Goal: Task Accomplishment & Management: Manage account settings

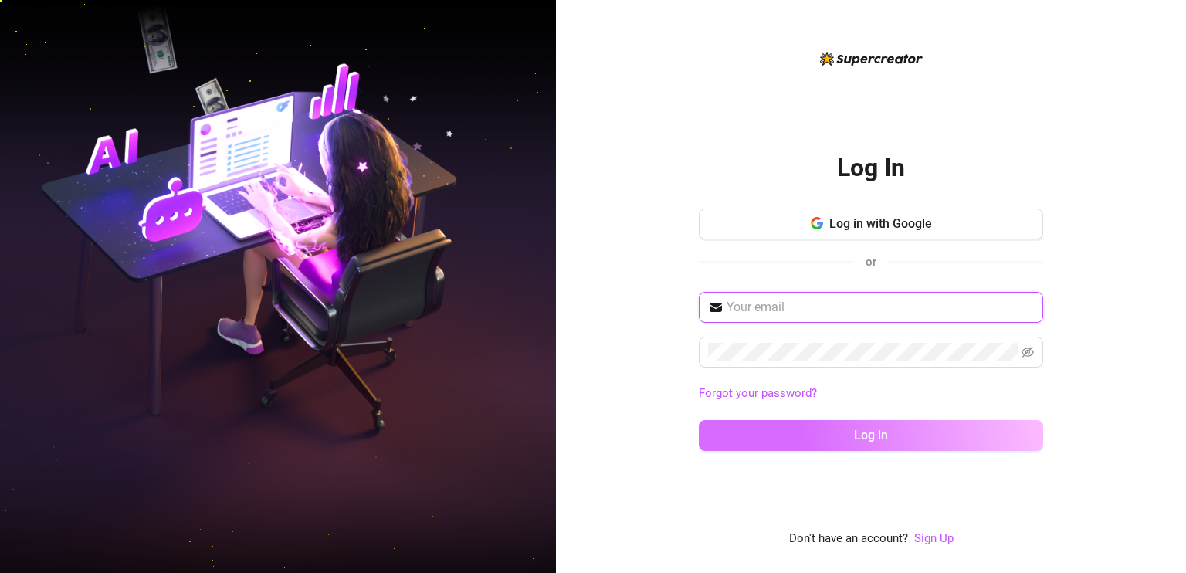
type input "[EMAIL_ADDRESS][DOMAIN_NAME]"
click at [810, 437] on button "Log in" at bounding box center [871, 435] width 344 height 31
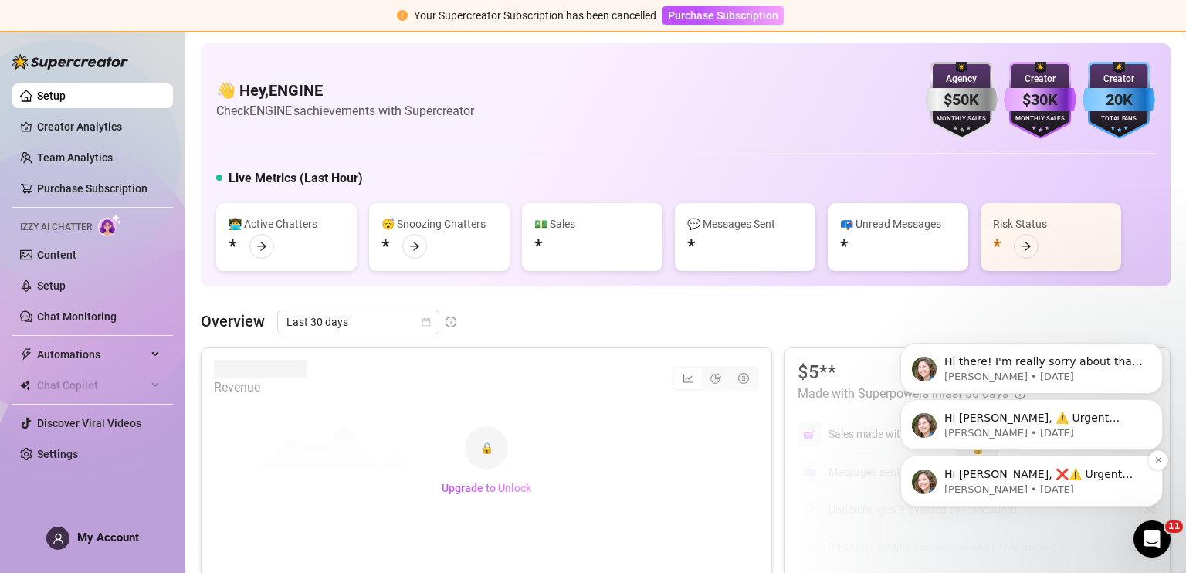
click at [956, 485] on p "Ella • 2d ago" at bounding box center [1043, 489] width 199 height 14
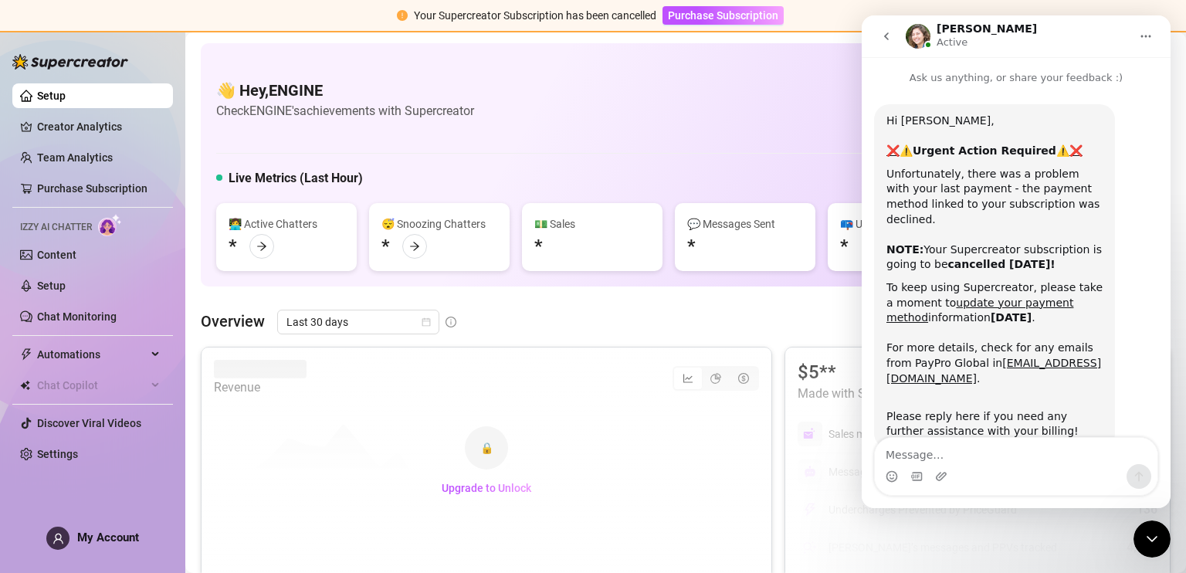
scroll to position [27, 0]
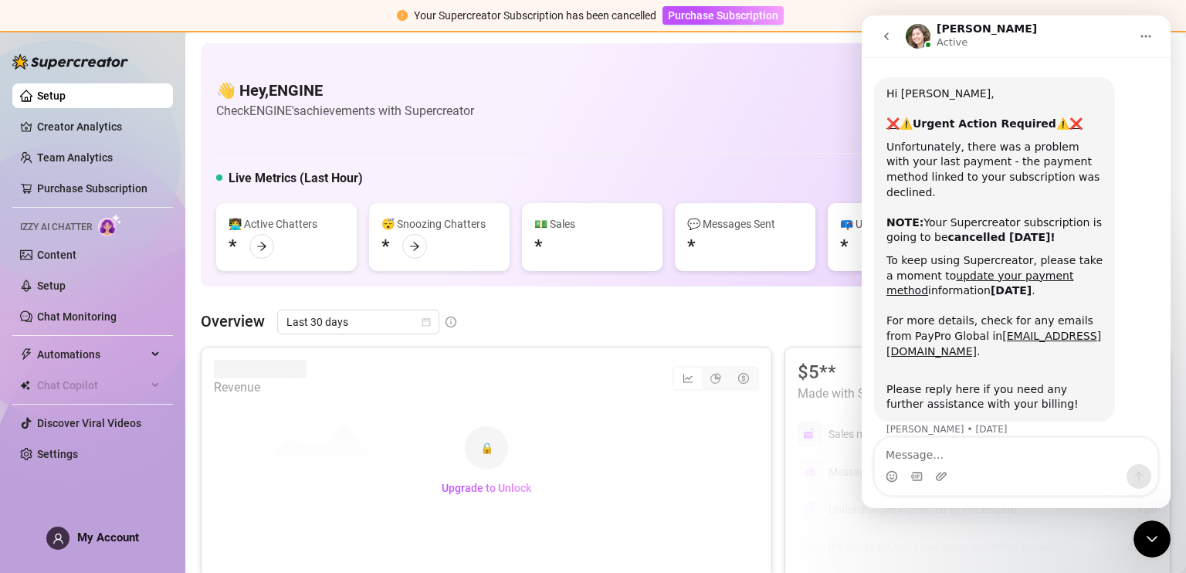
click at [965, 470] on div "Intercom messenger" at bounding box center [1016, 476] width 282 height 25
click at [939, 465] on div "Intercom messenger" at bounding box center [943, 476] width 16 height 25
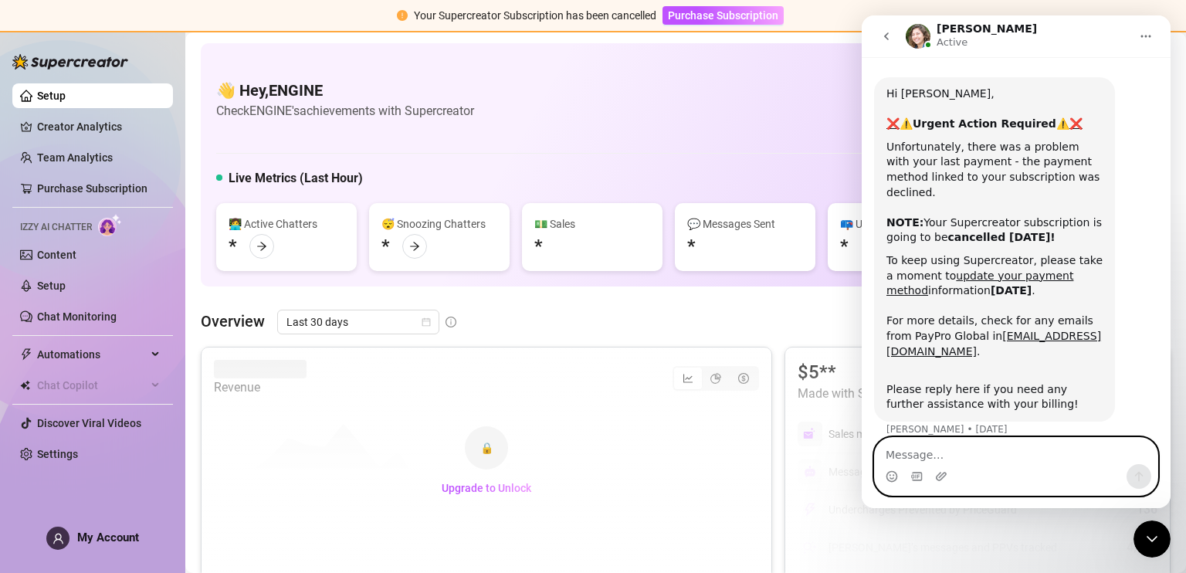
click at [938, 454] on textarea "Message…" at bounding box center [1016, 451] width 282 height 26
type textarea "how do i update it?"
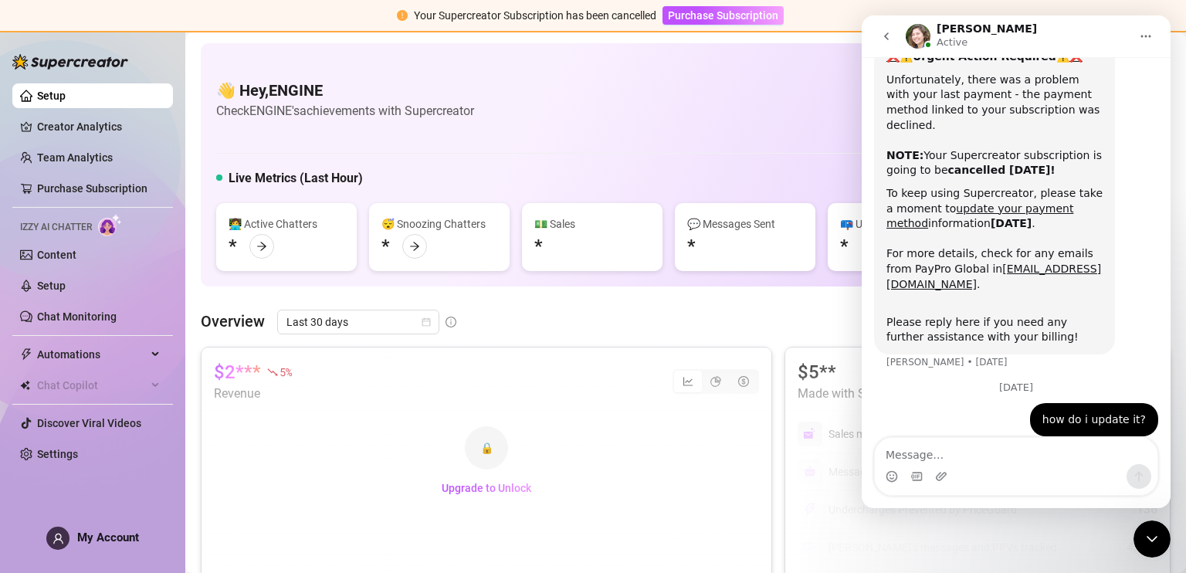
click at [494, 166] on div "👋 Hey, ENGINE Check ENGINE's achievements with Supercreator $50K Agency Monthly…" at bounding box center [685, 164] width 969 height 243
click at [716, 12] on span "Purchase Subscription" at bounding box center [723, 15] width 110 height 12
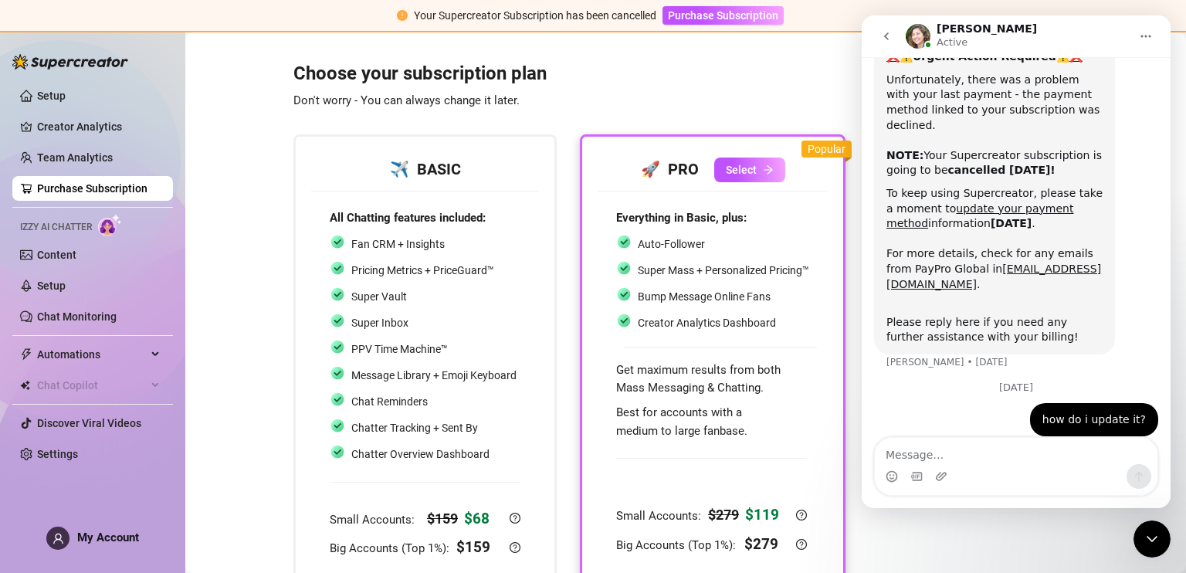
click at [890, 38] on icon "go back" at bounding box center [886, 36] width 12 height 12
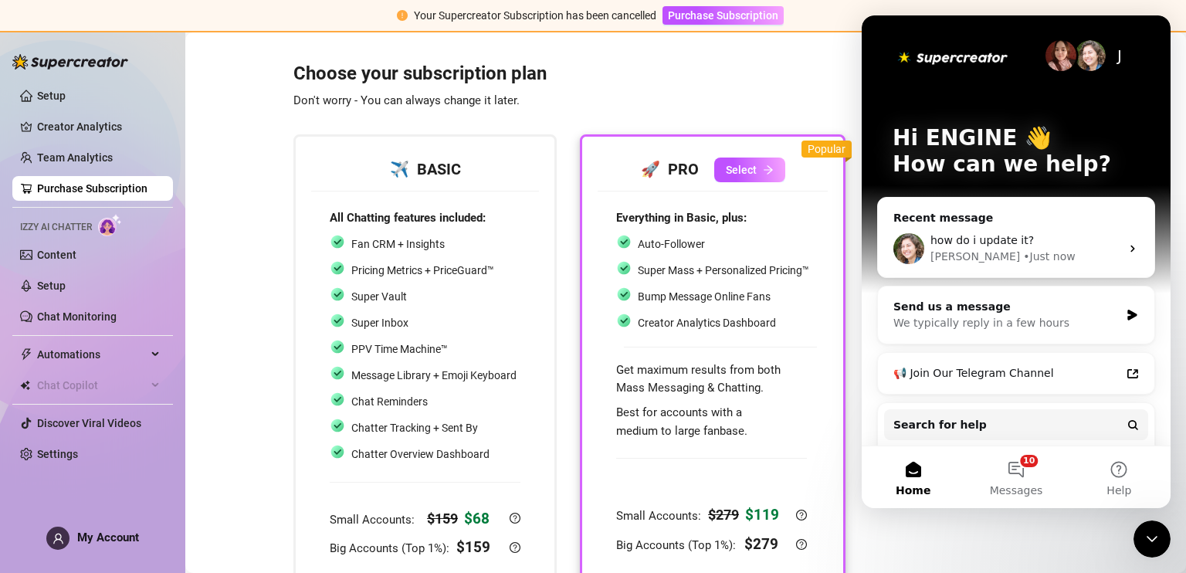
click at [807, 80] on h3 "Choose your subscription plan Don't worry - You can always change it later." at bounding box center [569, 86] width 552 height 49
click at [1139, 536] on div "Close Intercom Messenger" at bounding box center [1151, 538] width 37 height 37
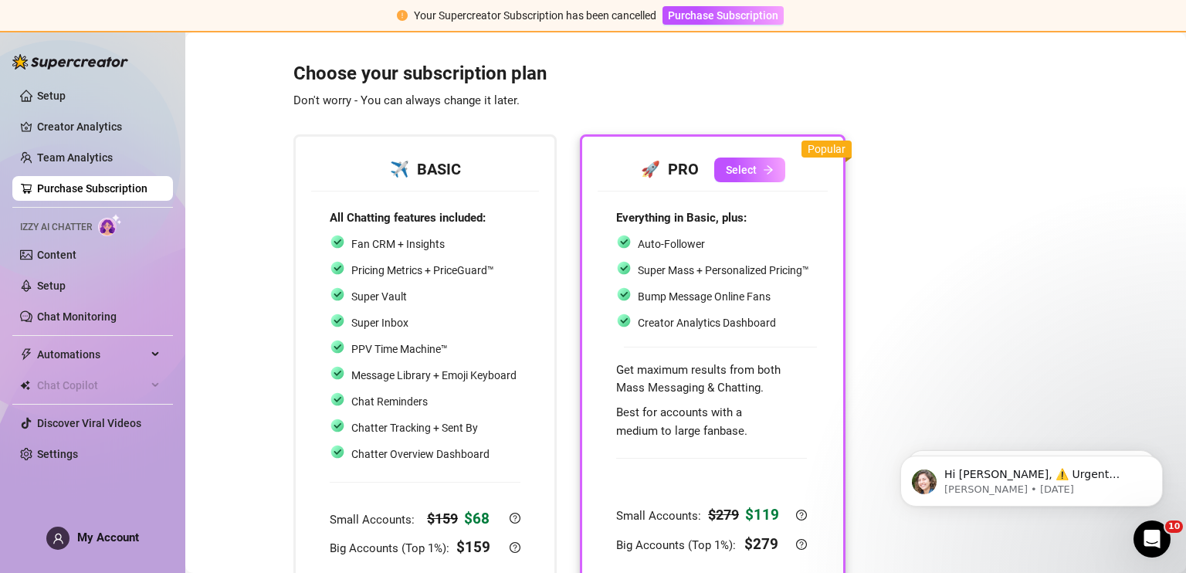
scroll to position [12, 0]
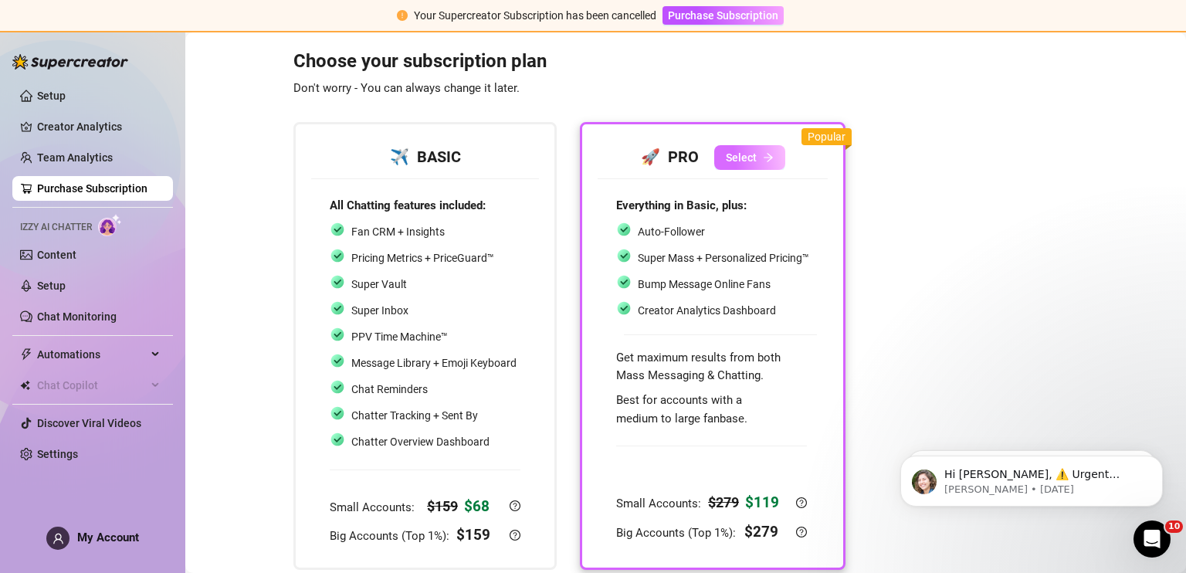
click at [770, 158] on icon "arrow-right" at bounding box center [768, 157] width 11 height 11
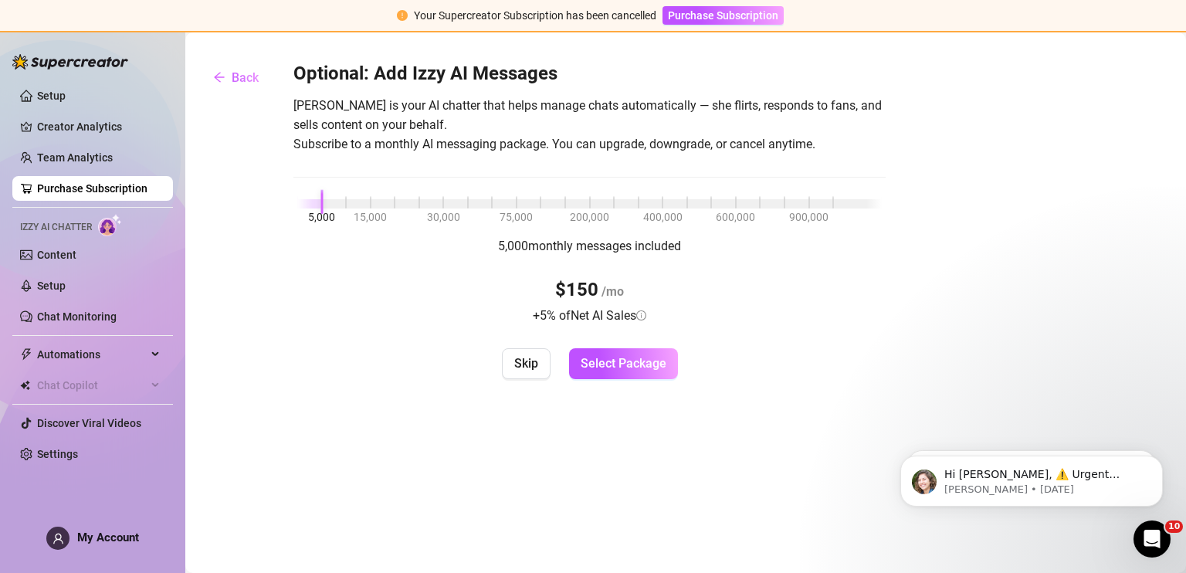
scroll to position [0, 0]
click at [519, 365] on span "Skip" at bounding box center [526, 363] width 24 height 15
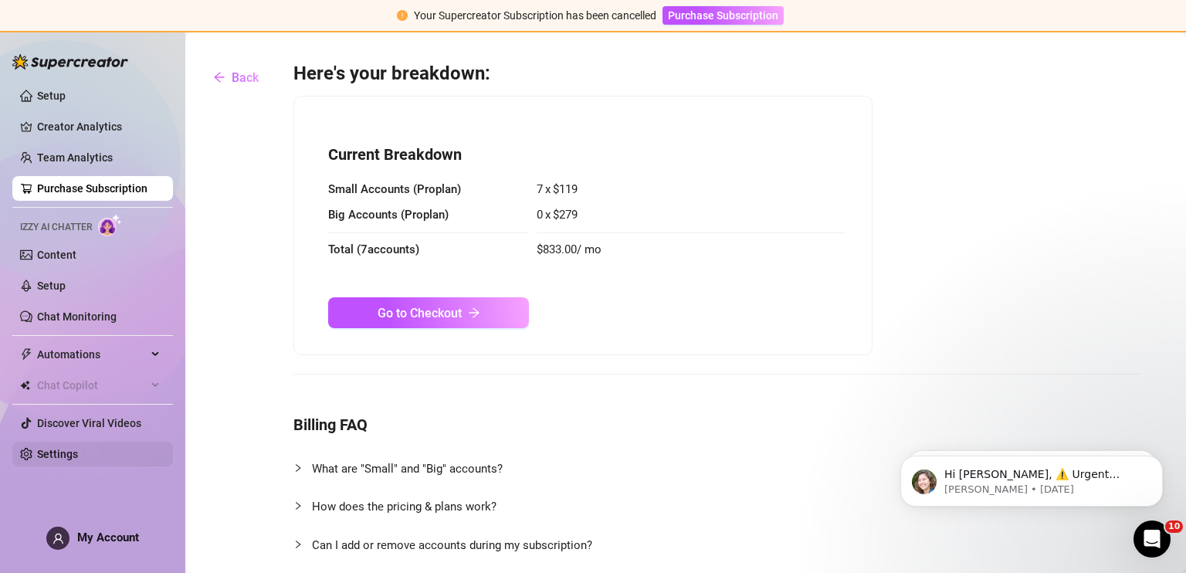
click at [78, 458] on link "Settings" at bounding box center [57, 454] width 41 height 12
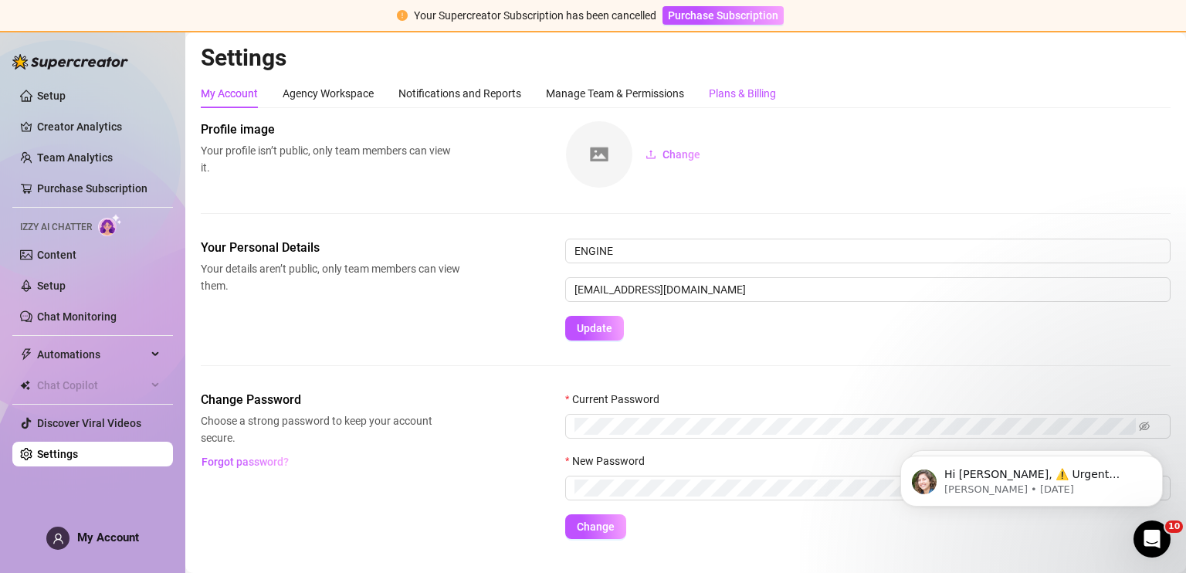
click at [711, 95] on div "Plans & Billing" at bounding box center [742, 93] width 67 height 17
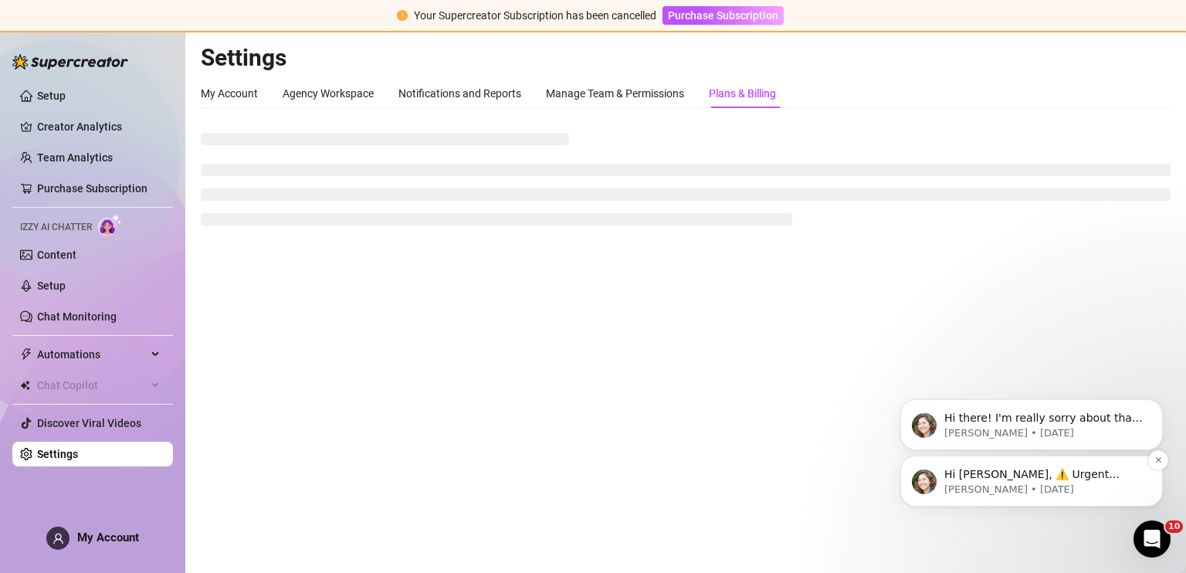
click at [978, 472] on p "Hi [PERSON_NAME], ⚠️ Urgent Action Required ⚠️ Unfortunately, there was a probl…" at bounding box center [1043, 474] width 199 height 15
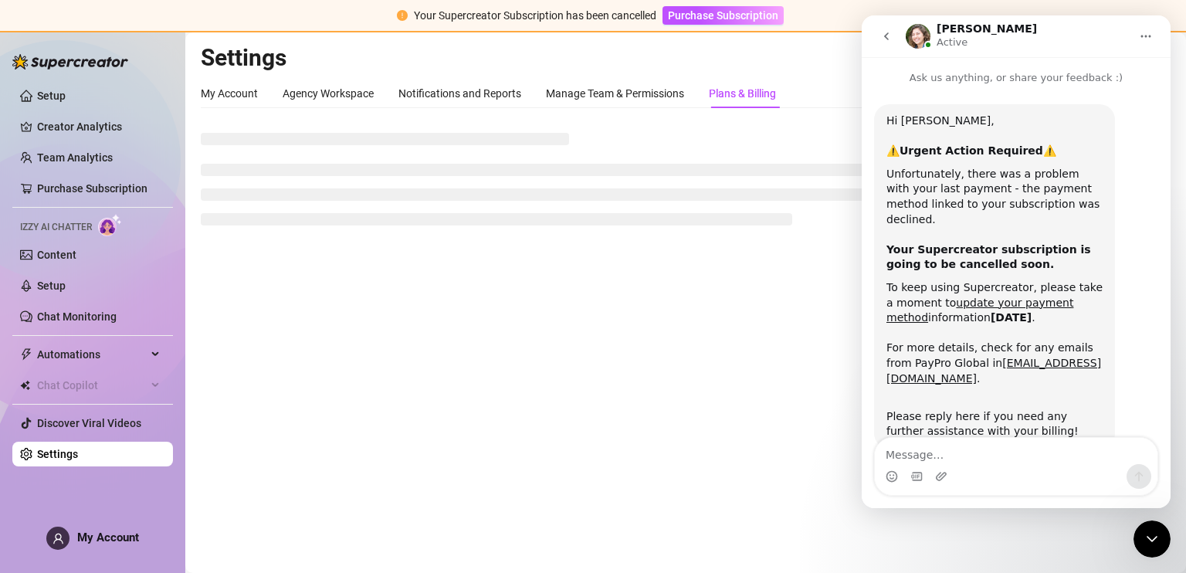
scroll to position [27, 0]
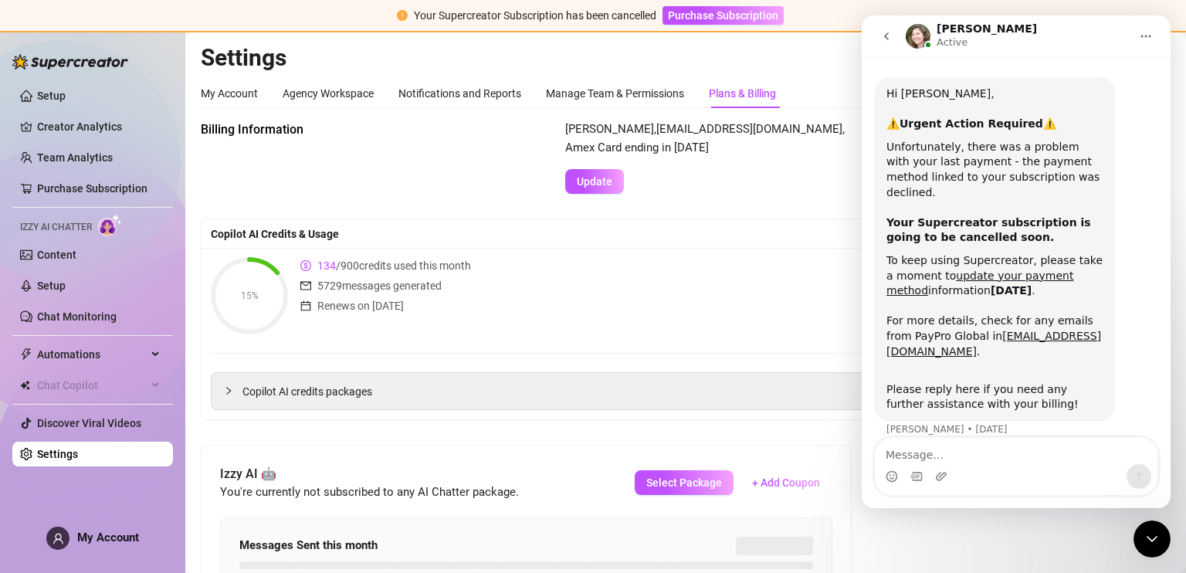
click at [894, 39] on button "go back" at bounding box center [885, 36] width 29 height 29
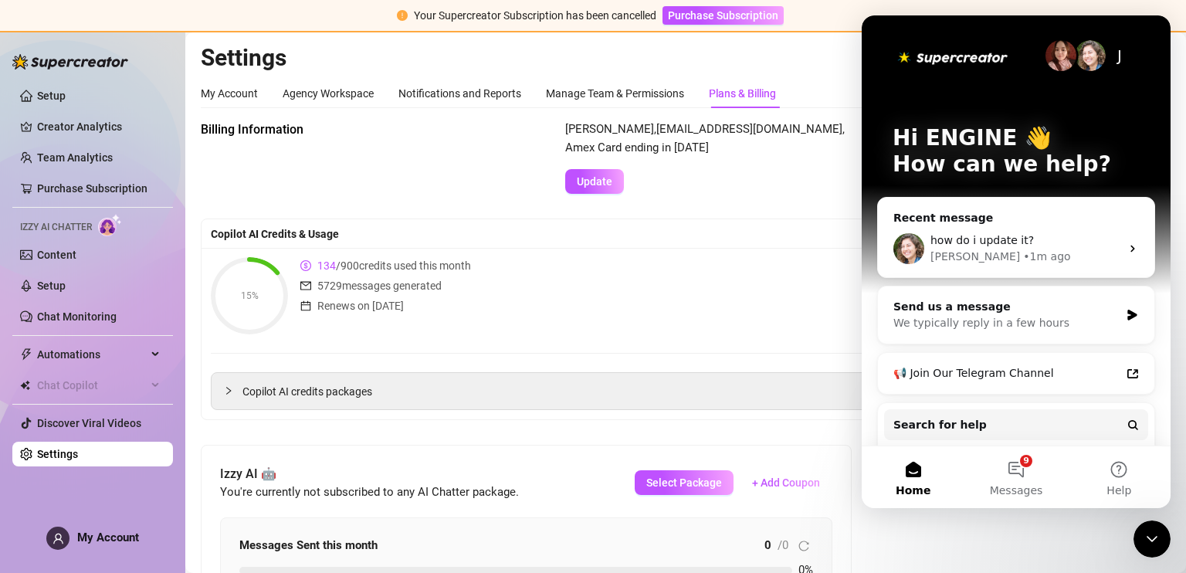
click at [814, 151] on div "Mitchell Greene , collabwithmitch@gmail.com , Amex Card ending in 1003 Update" at bounding box center [867, 156] width 605 height 73
click at [1147, 549] on div "Close Intercom Messenger" at bounding box center [1151, 538] width 37 height 37
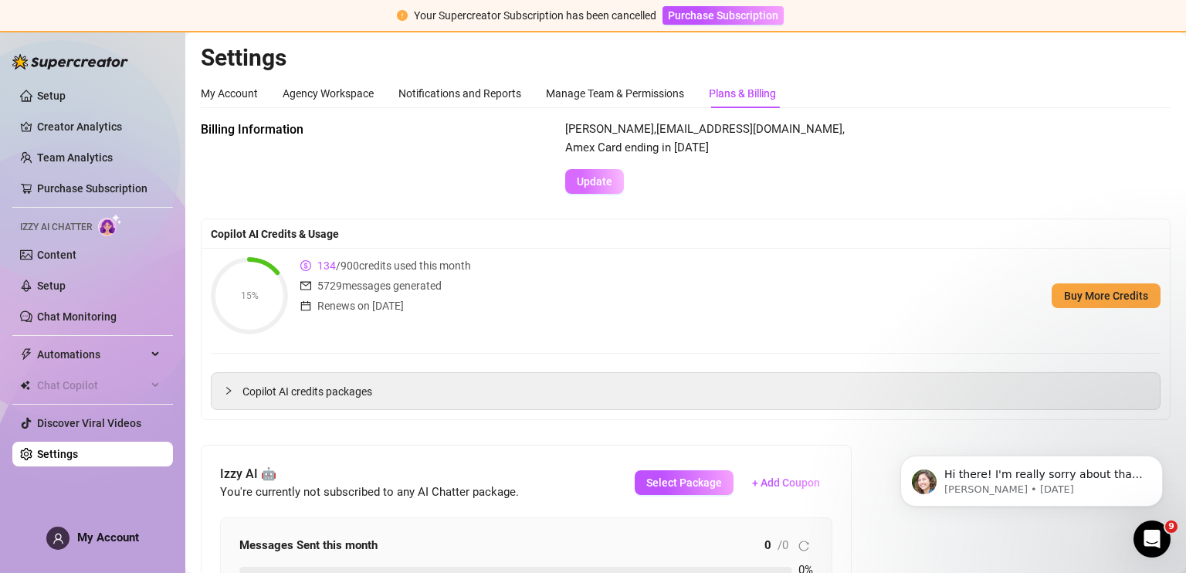
click at [607, 180] on span "Update" at bounding box center [595, 181] width 36 height 12
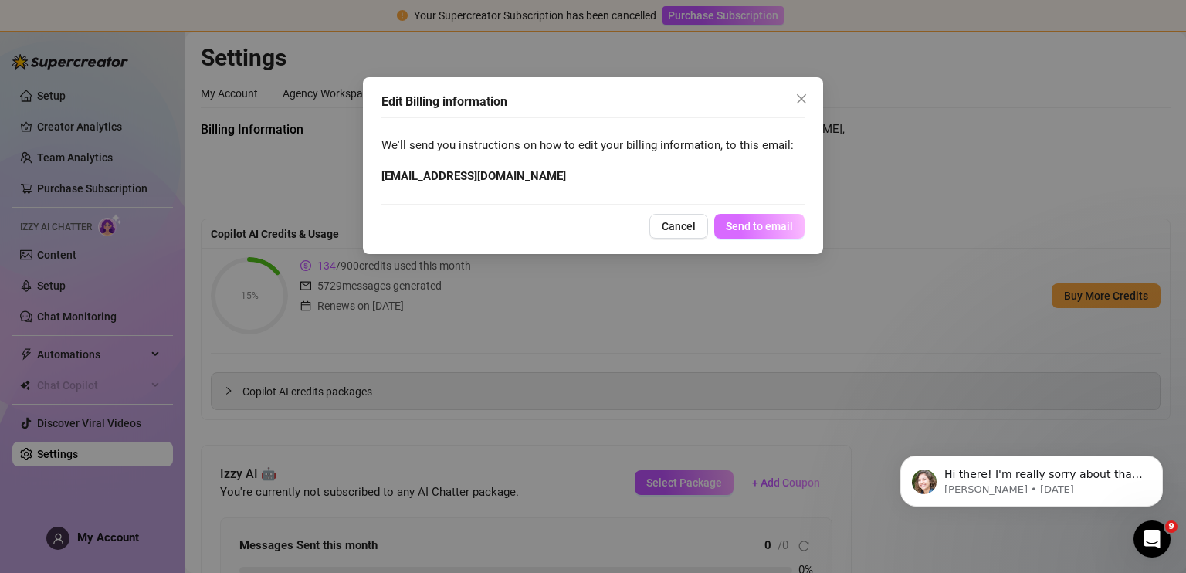
click at [746, 226] on span "Send to email" at bounding box center [759, 226] width 67 height 12
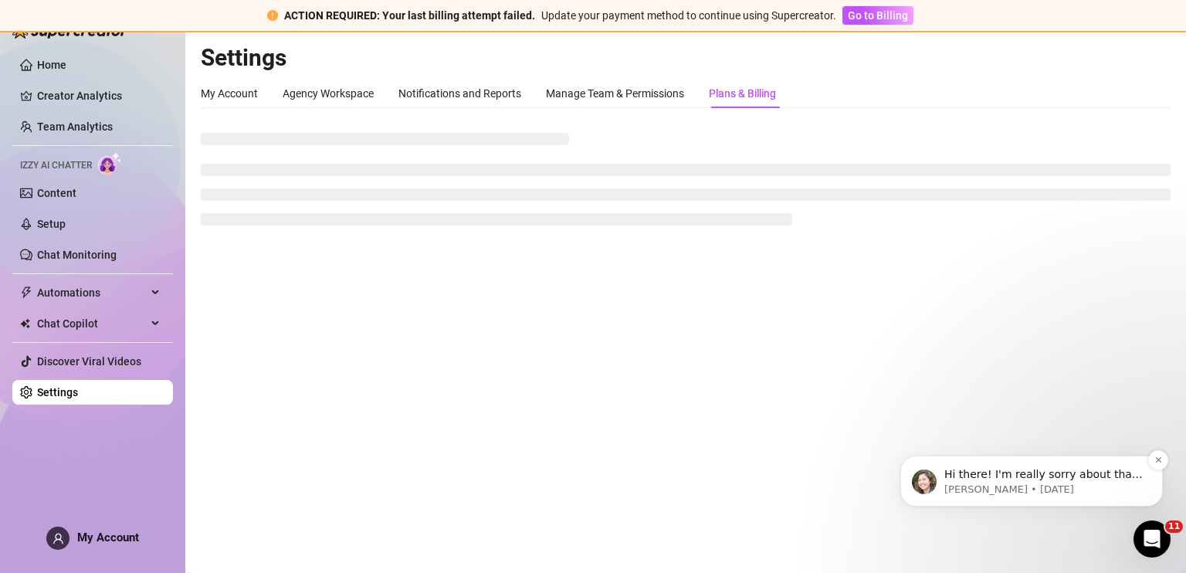
click at [1143, 488] on div "Hi there! I'm really sorry about that. I’ve just reached out to PayPro to check…" at bounding box center [1031, 480] width 239 height 31
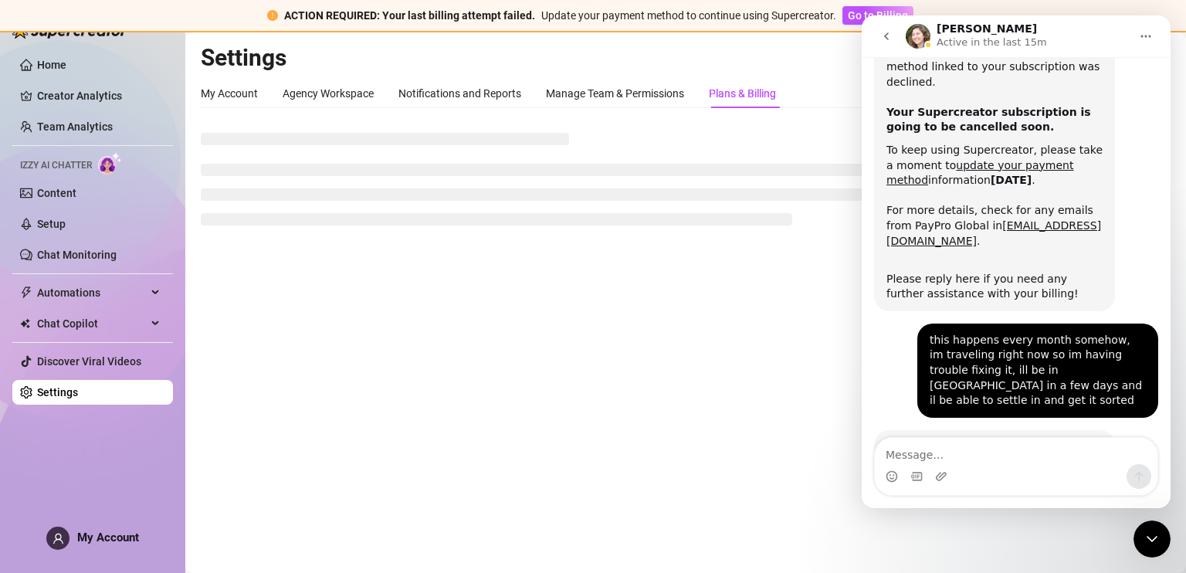
scroll to position [210, 0]
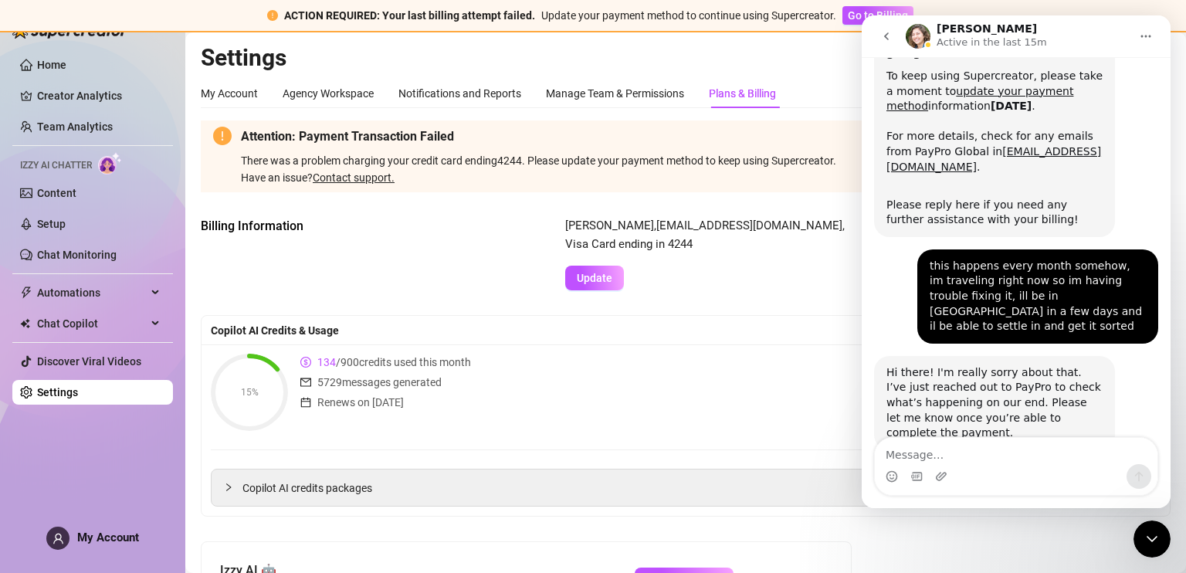
click at [884, 39] on icon "go back" at bounding box center [886, 36] width 12 height 12
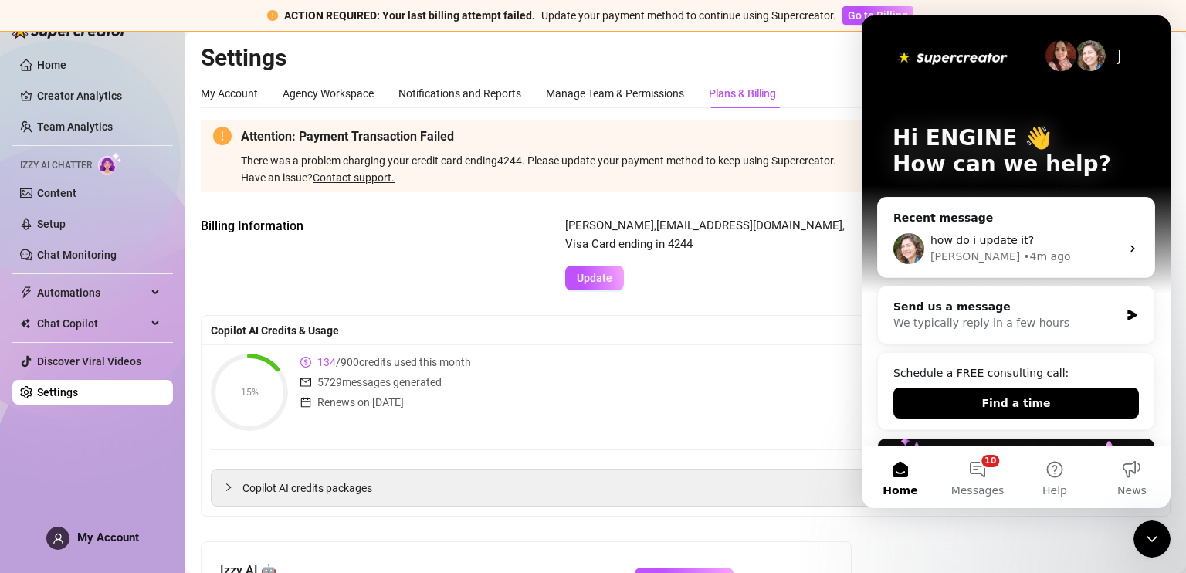
scroll to position [0, 0]
click at [803, 161] on span "There was a problem charging your credit card ending 4244 . Please update your …" at bounding box center [699, 170] width 917 height 32
click at [980, 481] on button "10 Messages" at bounding box center [977, 477] width 77 height 62
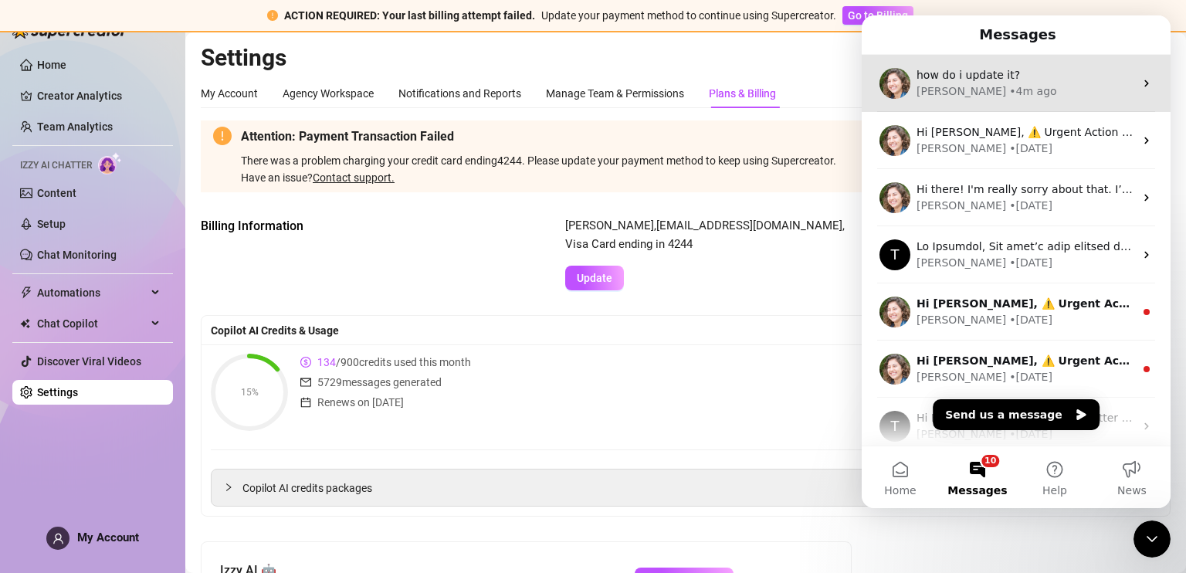
click at [1039, 100] on div "how do i update it? [PERSON_NAME] • 4m ago" at bounding box center [1015, 83] width 309 height 57
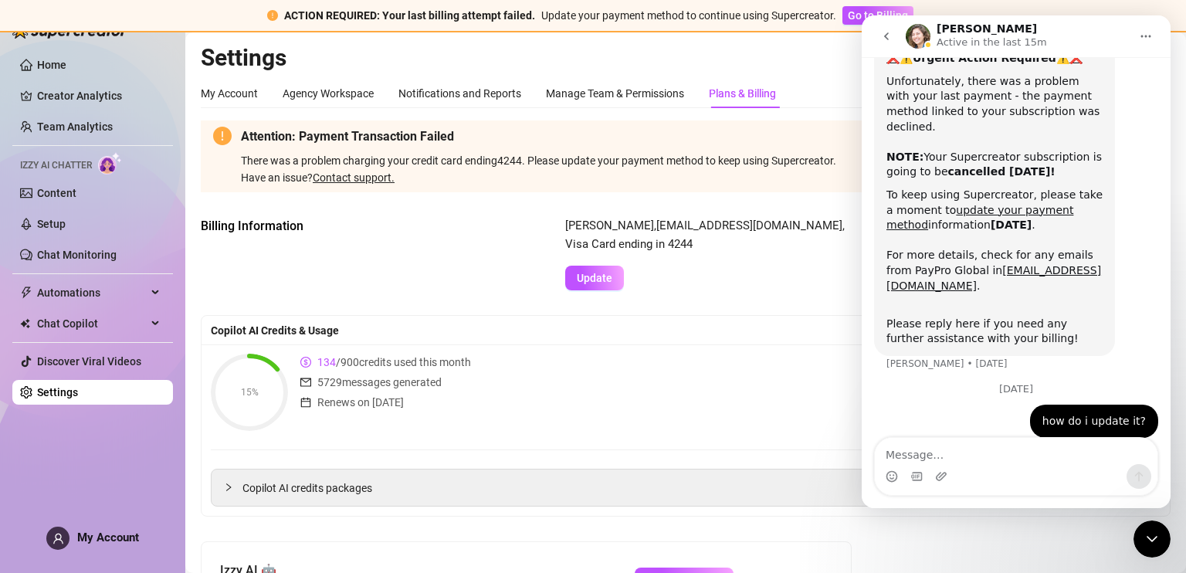
scroll to position [93, 0]
click at [991, 445] on textarea "Message…" at bounding box center [1016, 451] width 282 height 26
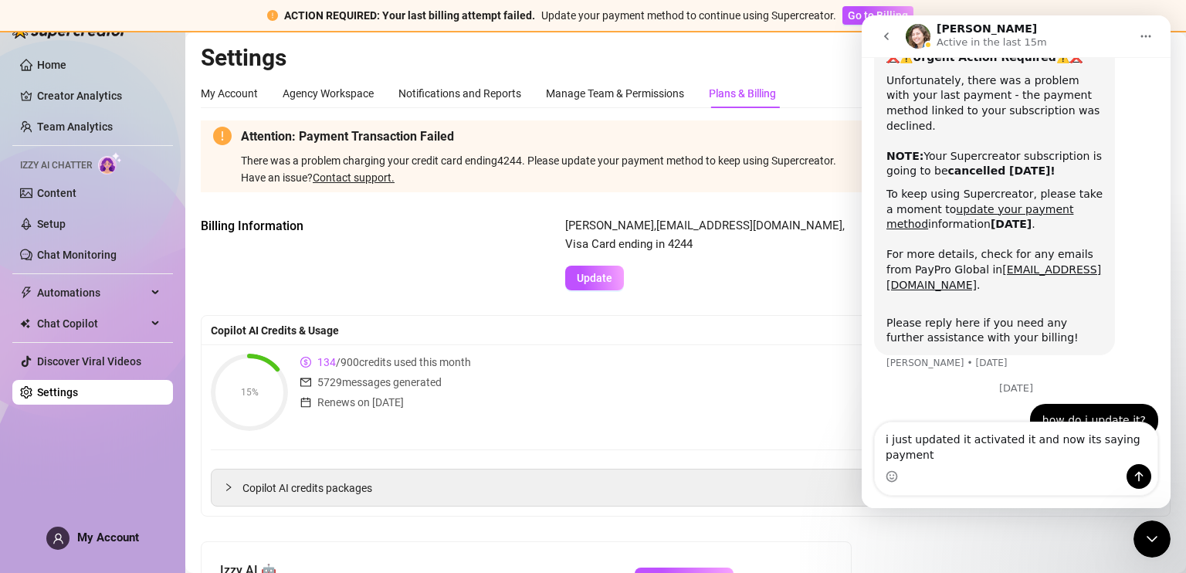
scroll to position [110, 0]
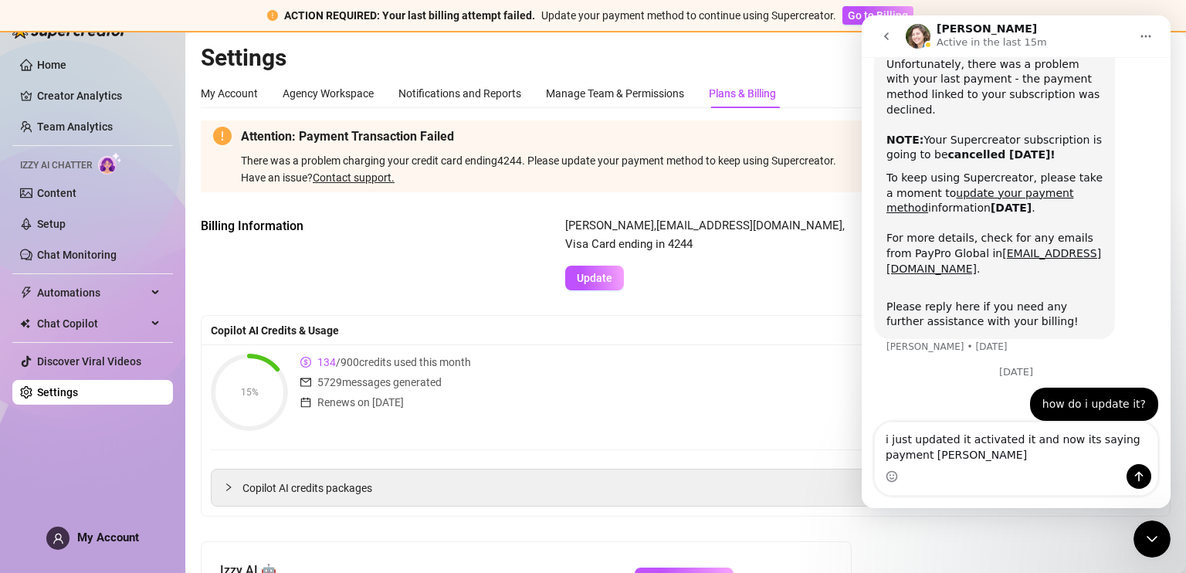
type textarea "i just updated it activated it and now its saying payment failed"
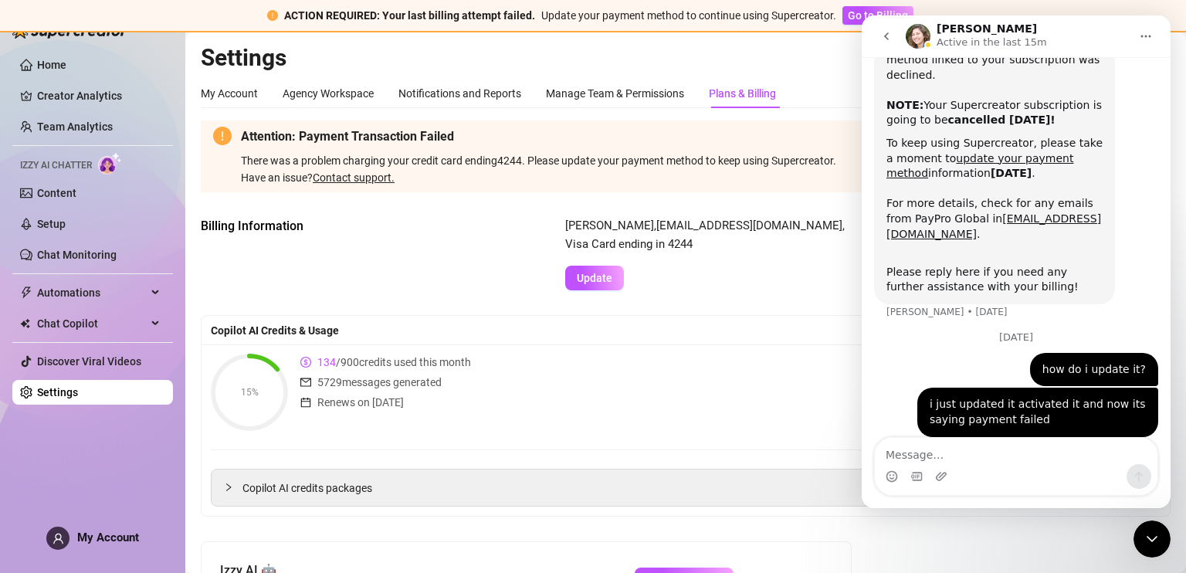
click at [713, 357] on div "15% 134 / 900 credits used this month 5729 messages generated Renews on [DATE] …" at bounding box center [685, 392] width 949 height 77
click at [895, 35] on button "go back" at bounding box center [885, 36] width 29 height 29
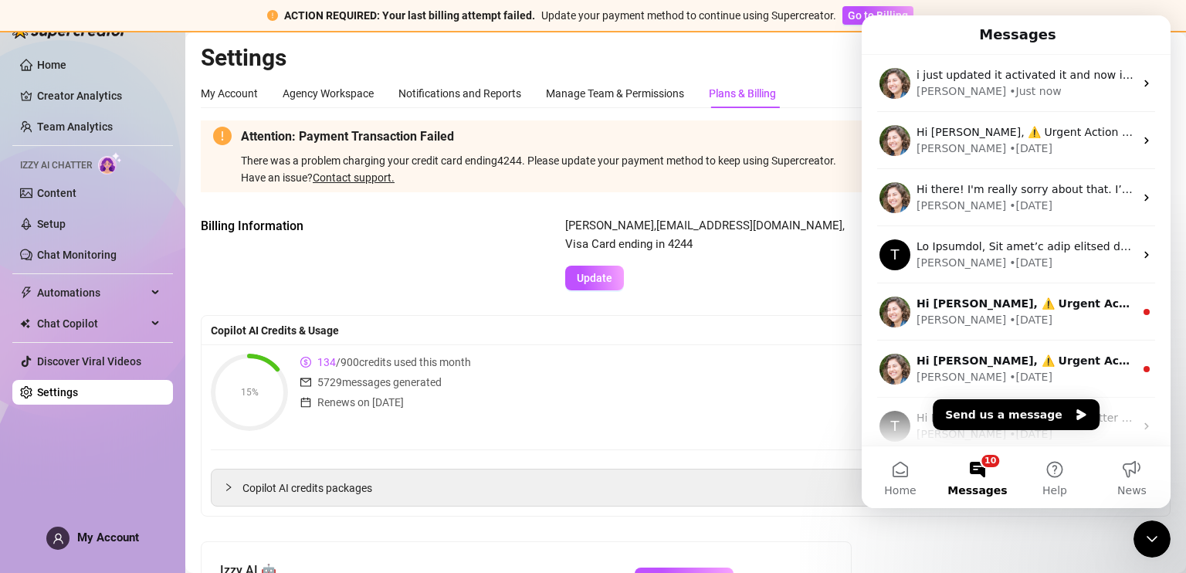
click at [803, 383] on div "15% 134 / 900 credits used this month 5729 messages generated Renews on [DATE] …" at bounding box center [685, 392] width 949 height 77
click at [1159, 542] on icon "Close Intercom Messenger" at bounding box center [1151, 538] width 19 height 19
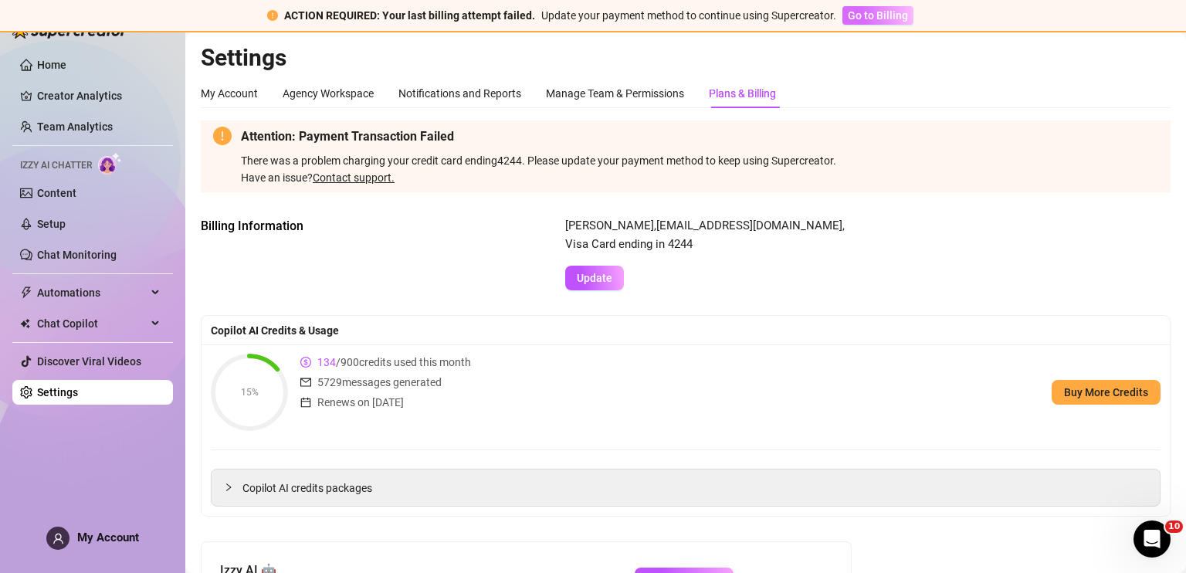
click at [858, 24] on button "Go to Billing" at bounding box center [877, 15] width 71 height 19
click at [888, 18] on span "Go to Billing" at bounding box center [877, 15] width 60 height 12
click at [871, 24] on button "Go to Billing" at bounding box center [877, 15] width 71 height 19
click at [861, 14] on span "Go to Billing" at bounding box center [877, 15] width 60 height 12
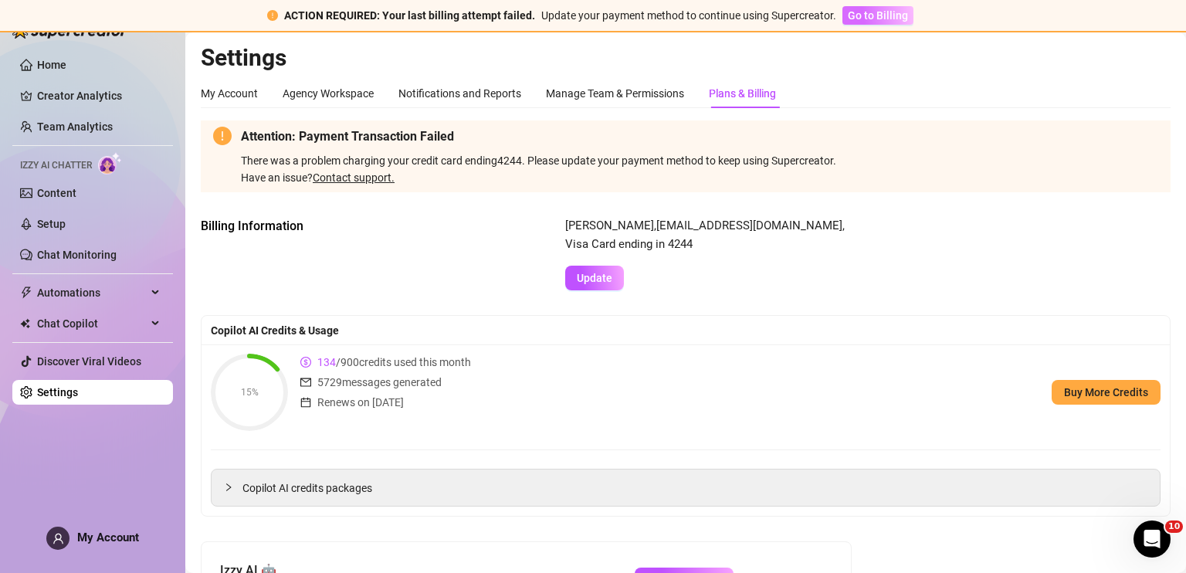
click at [861, 14] on span "Go to Billing" at bounding box center [877, 15] width 60 height 12
click at [541, 324] on div "Copilot AI Credits & Usage" at bounding box center [685, 330] width 949 height 17
click at [66, 66] on link "Home" at bounding box center [51, 65] width 29 height 12
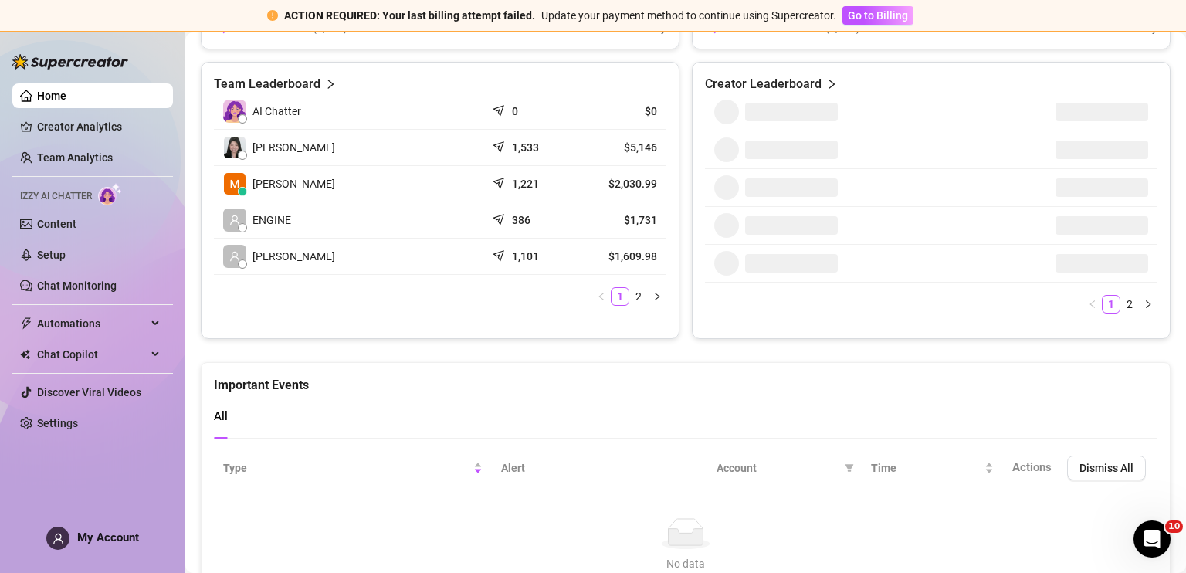
scroll to position [682, 0]
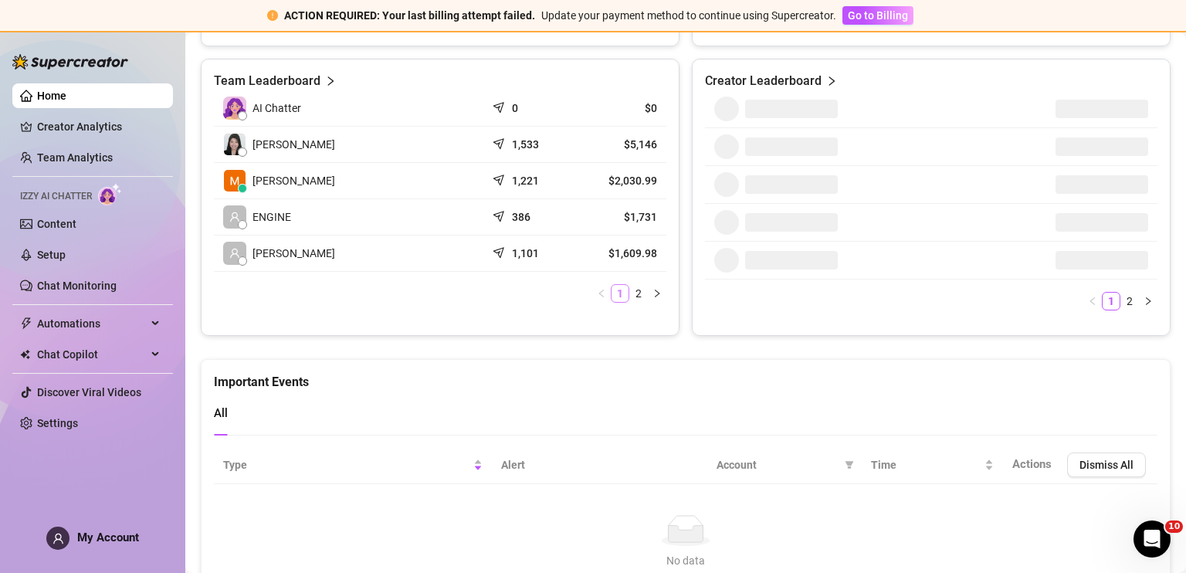
click at [622, 286] on link "1" at bounding box center [619, 293] width 17 height 17
click at [634, 293] on link "2" at bounding box center [638, 293] width 17 height 17
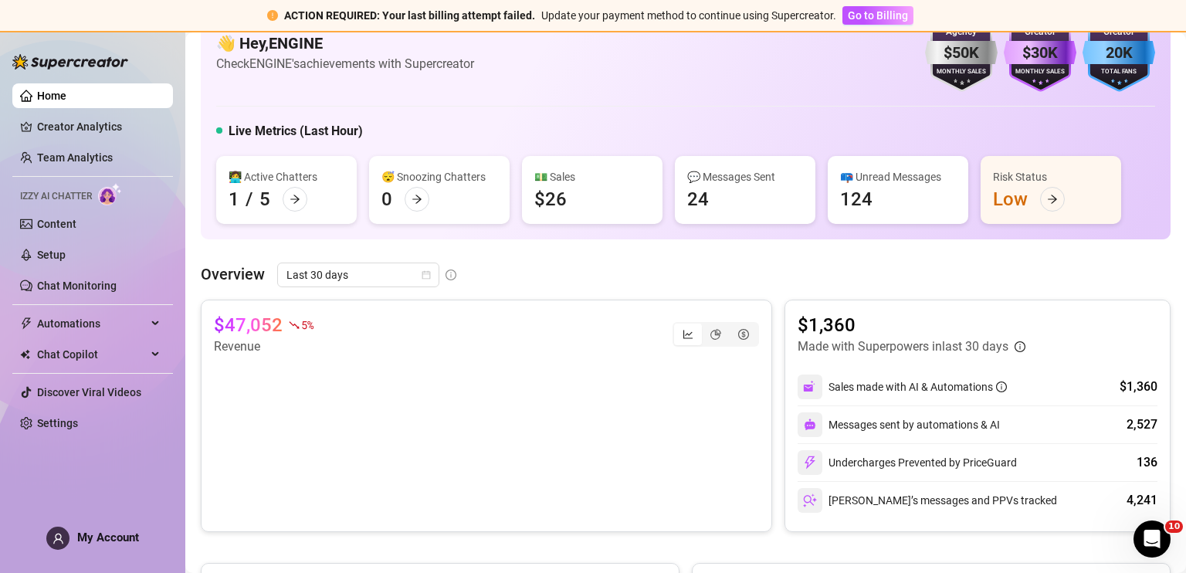
scroll to position [0, 0]
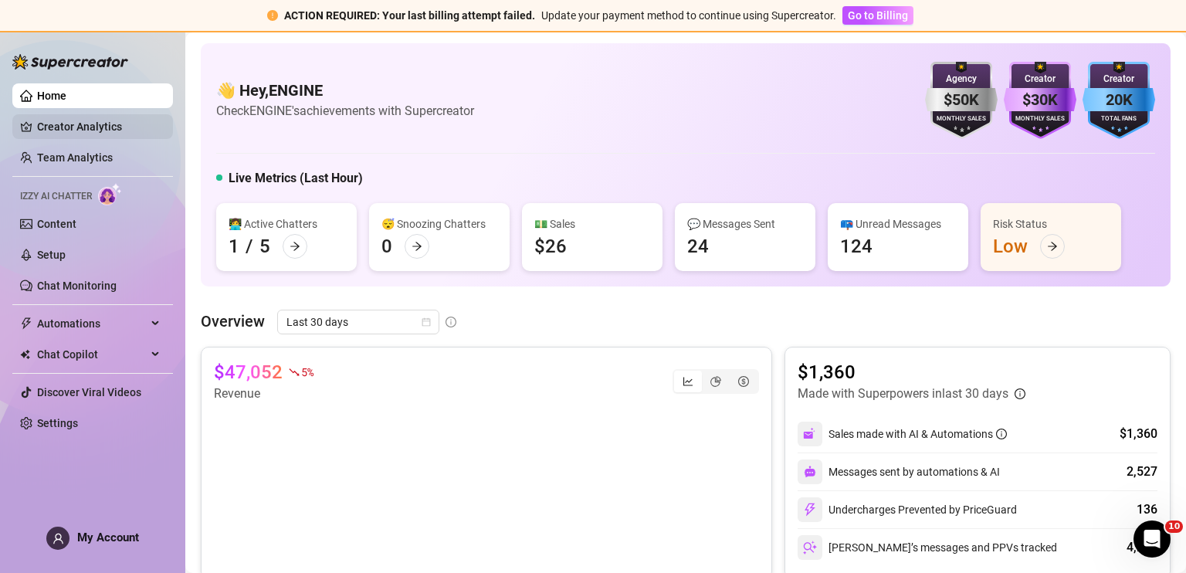
click at [113, 123] on link "Creator Analytics" at bounding box center [98, 126] width 123 height 25
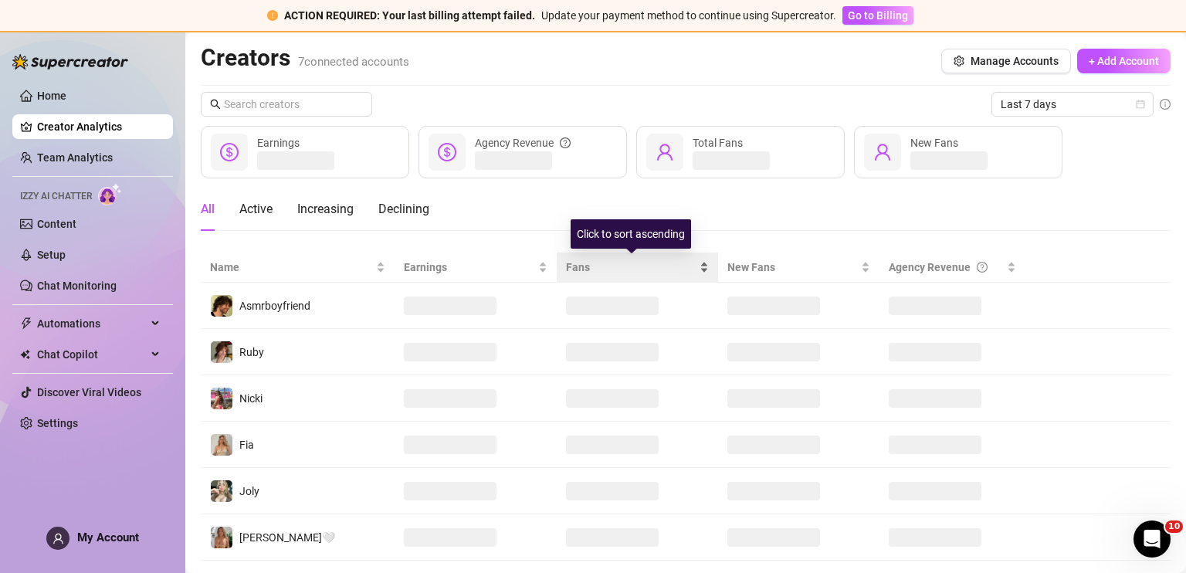
scroll to position [80, 0]
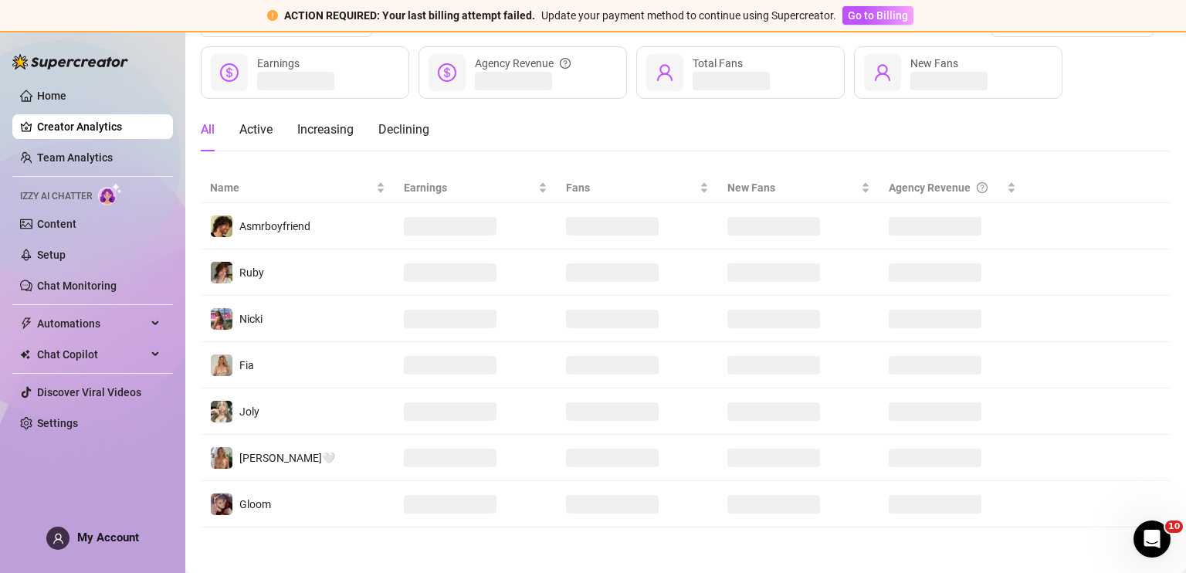
click at [1136, 538] on div "Open Intercom Messenger" at bounding box center [1151, 538] width 51 height 51
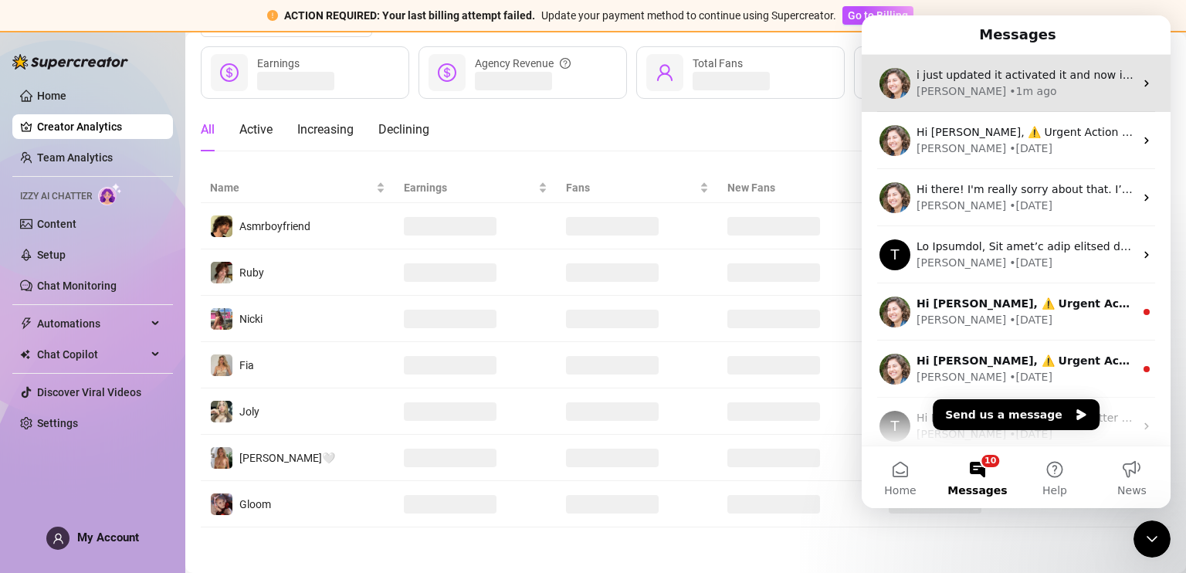
click at [1013, 74] on span "i just updated it activated it and now its saying payment failed" at bounding box center [1086, 75] width 340 height 12
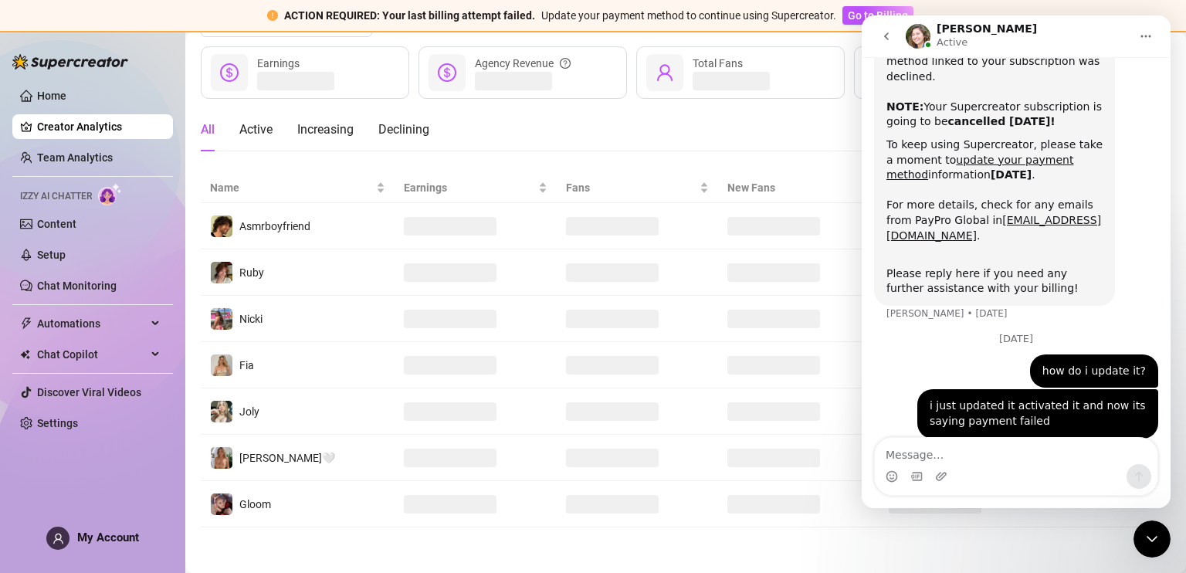
scroll to position [144, 0]
click at [954, 471] on div "Intercom messenger" at bounding box center [1016, 476] width 282 height 25
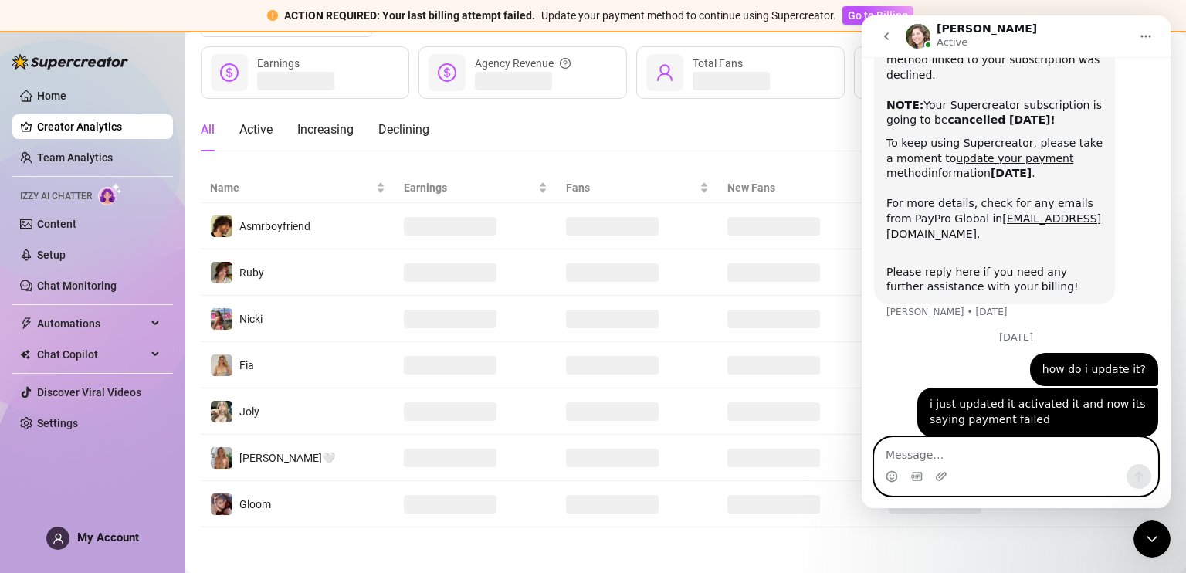
click at [954, 461] on textarea "Message…" at bounding box center [1016, 451] width 282 height 26
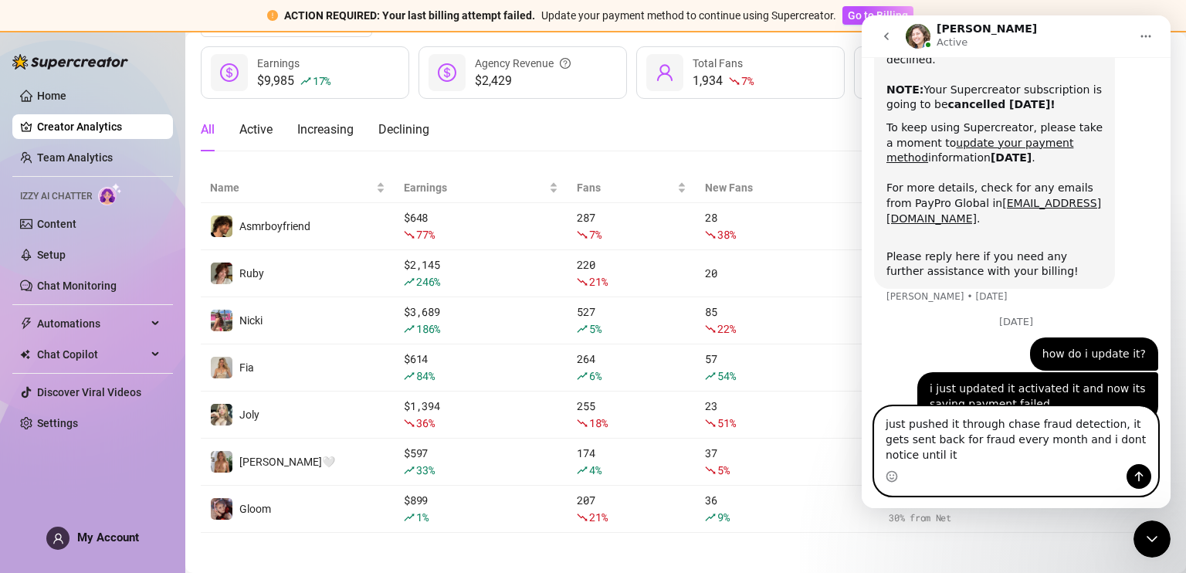
scroll to position [175, 0]
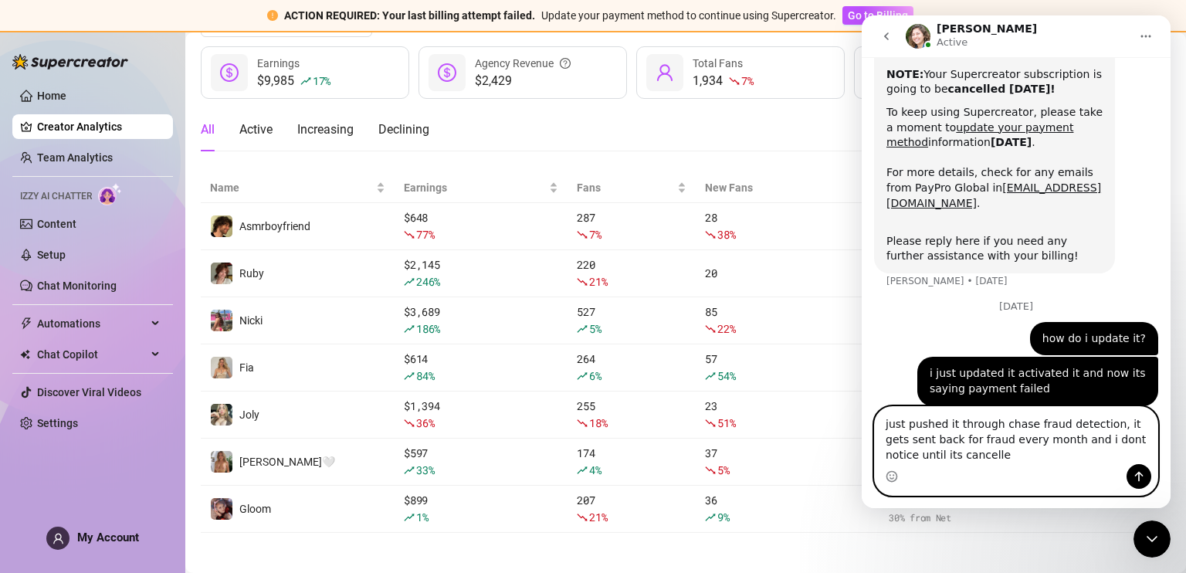
type textarea "just pushed it through chase fraud detection, it gets sent back for fraud every…"
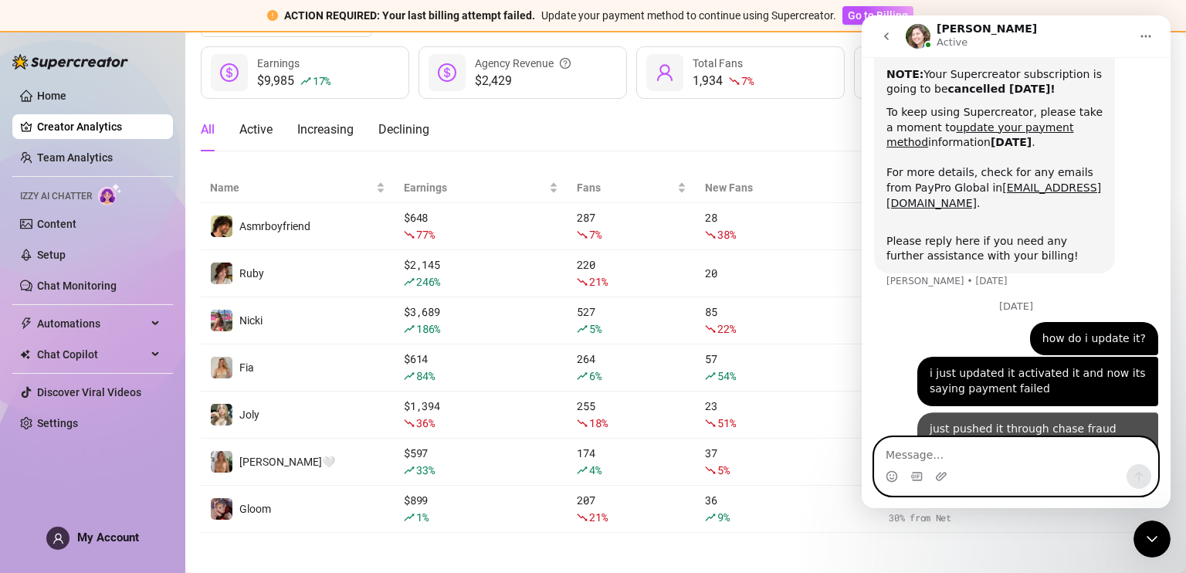
scroll to position [210, 0]
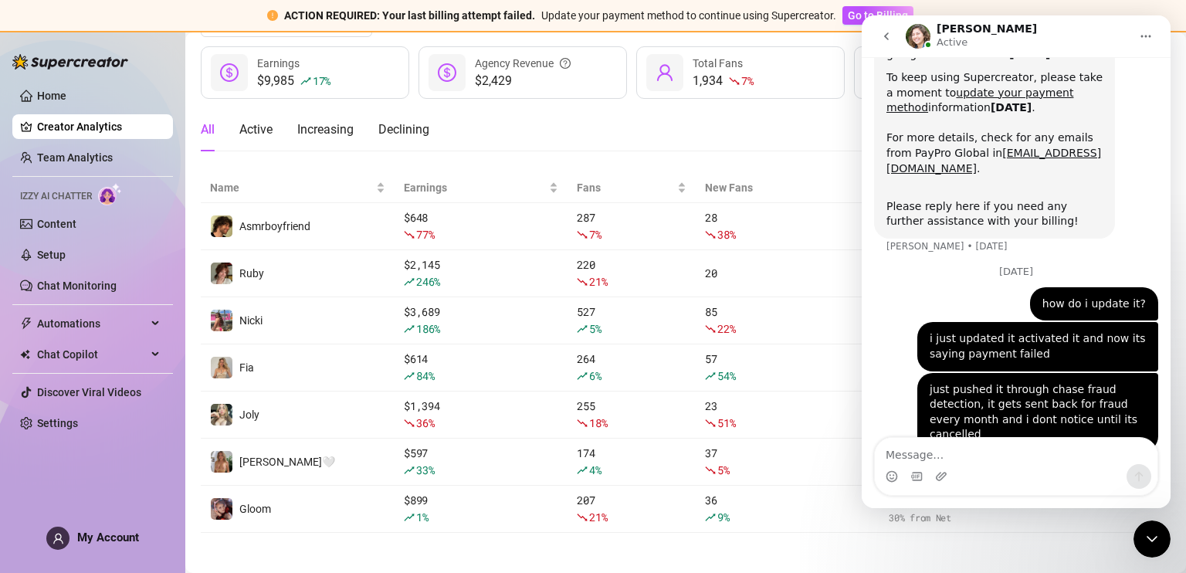
click at [1151, 528] on div "Close Intercom Messenger" at bounding box center [1151, 538] width 37 height 37
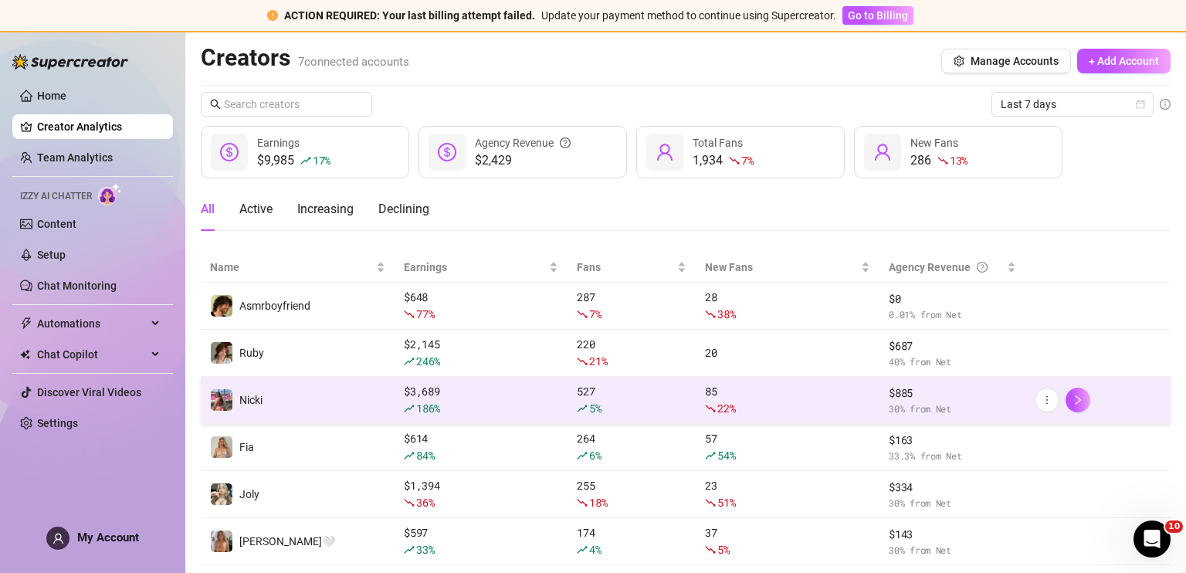
scroll to position [83, 0]
